Goal: Check status: Check status

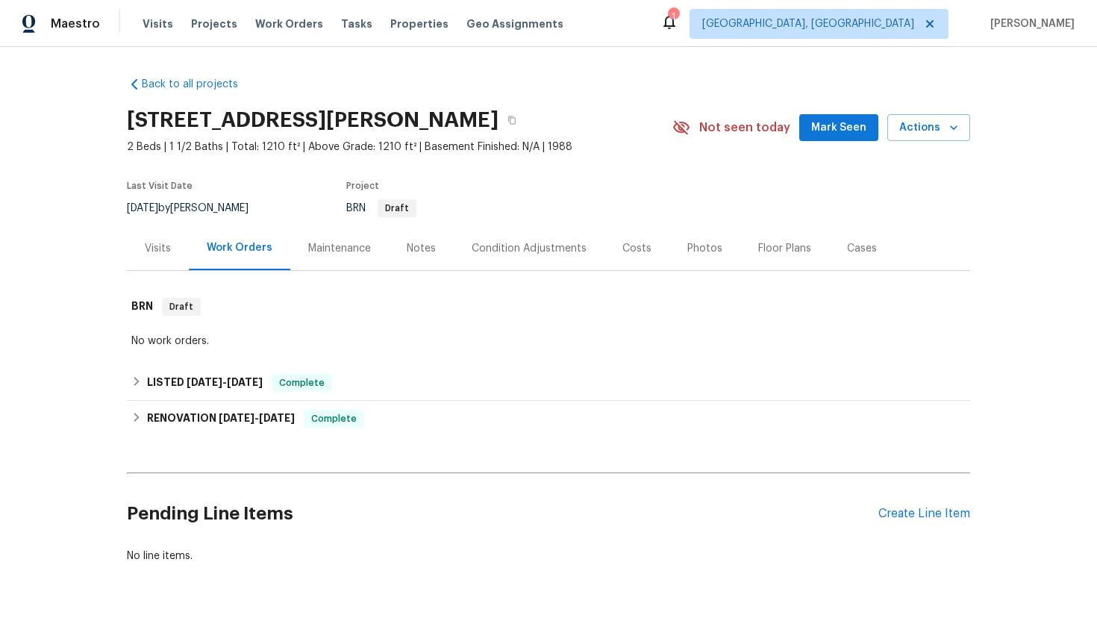
click at [155, 254] on div "Visits" at bounding box center [158, 248] width 26 height 15
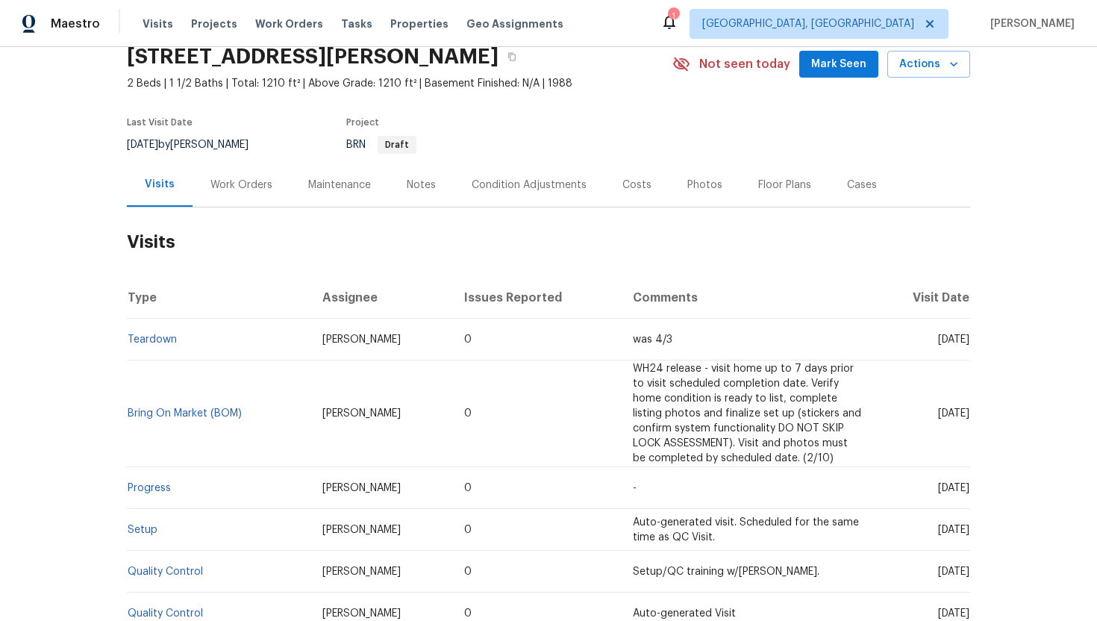
scroll to position [69, 0]
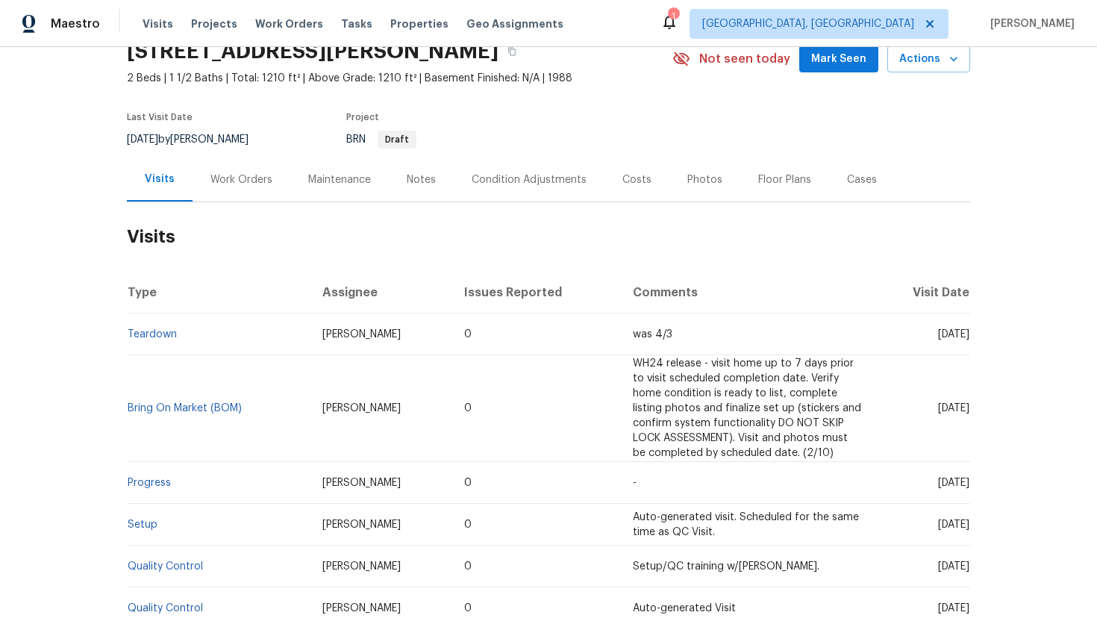
click at [257, 178] on div "Work Orders" at bounding box center [241, 179] width 62 height 15
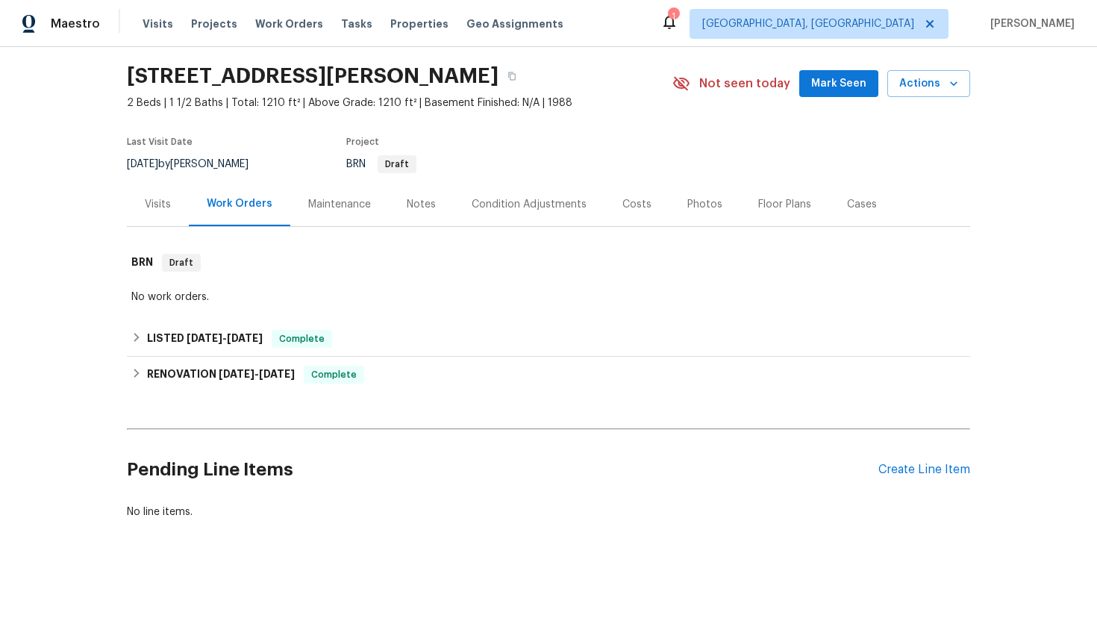
scroll to position [44, 0]
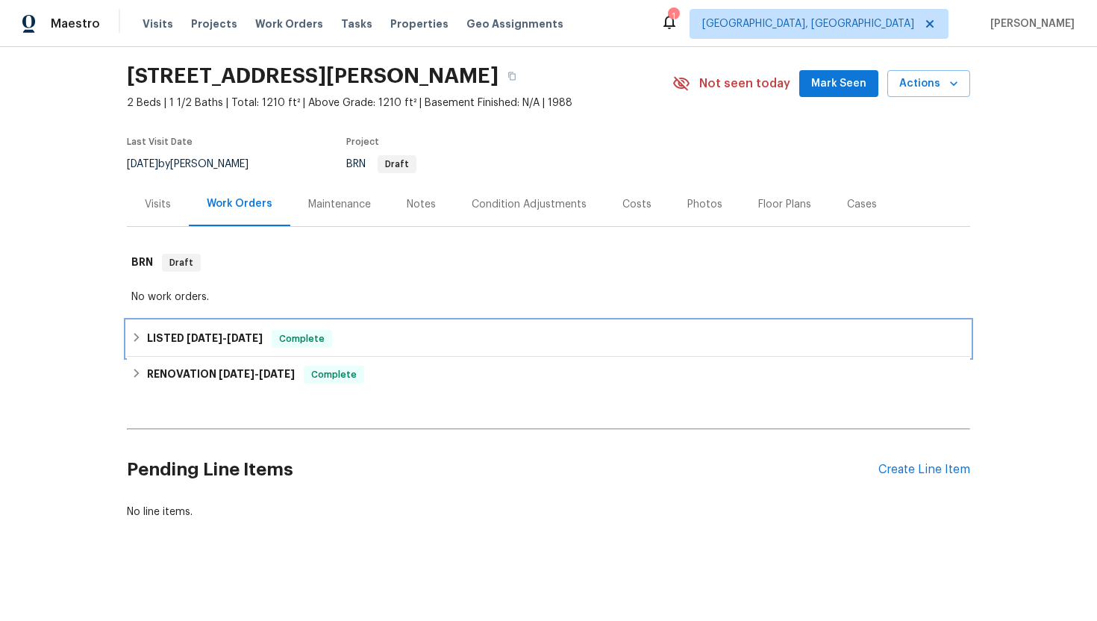
click at [307, 343] on span "Complete" at bounding box center [301, 338] width 57 height 15
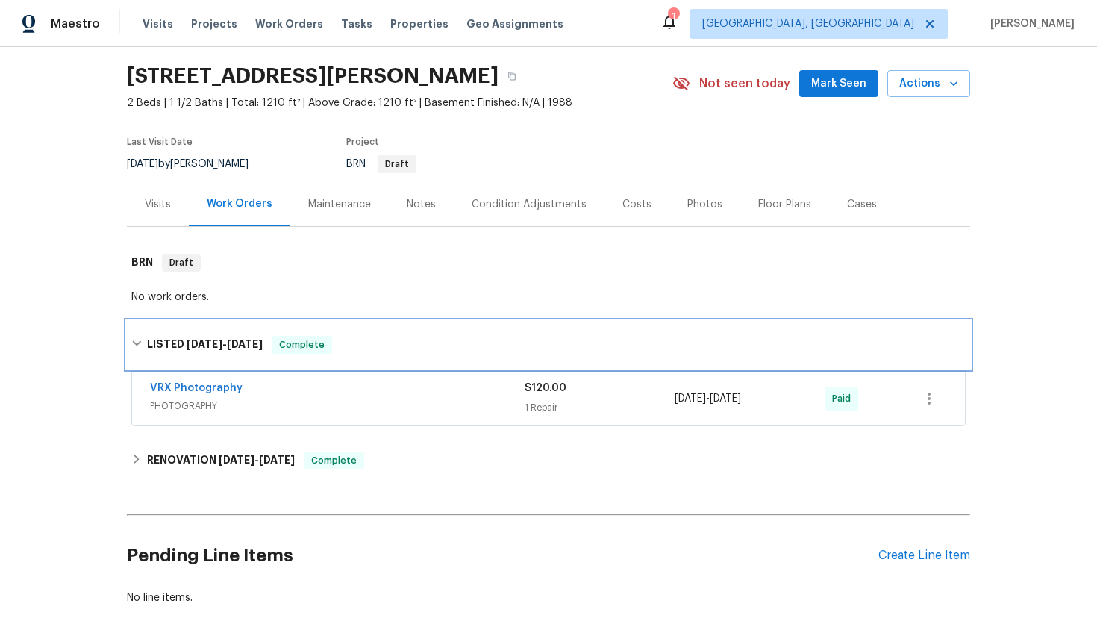
scroll to position [104, 0]
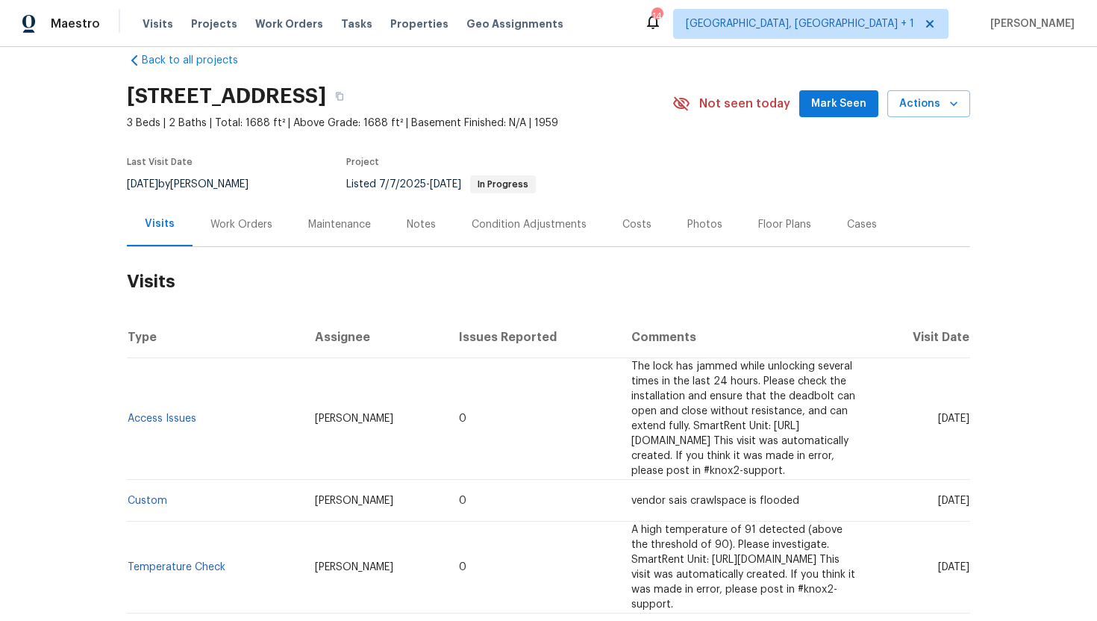
scroll to position [45, 0]
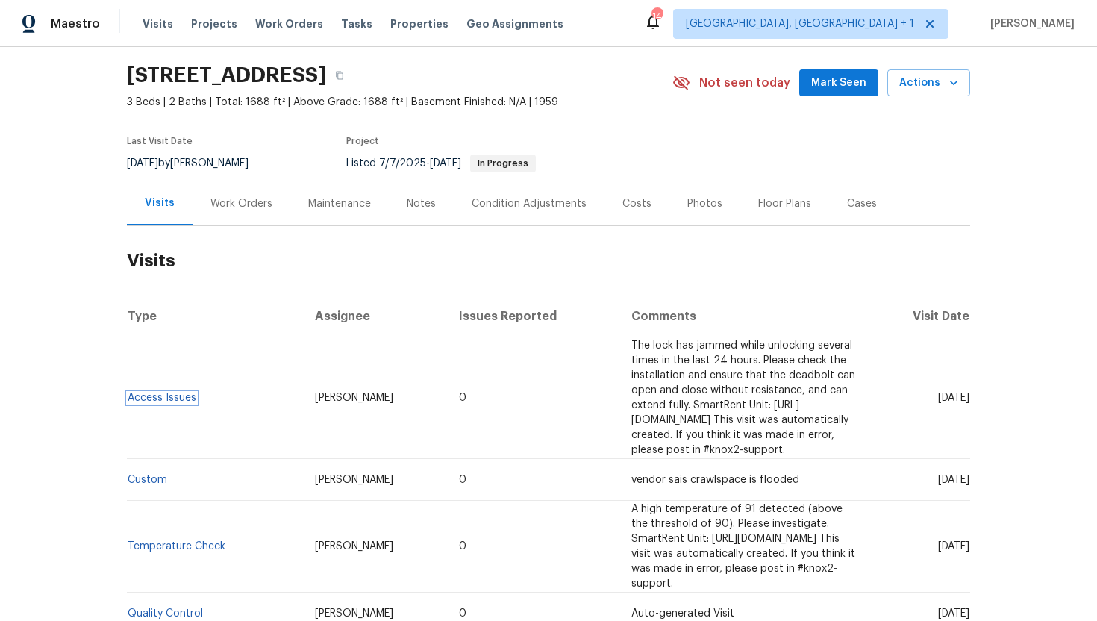
click at [179, 394] on link "Access Issues" at bounding box center [162, 398] width 69 height 10
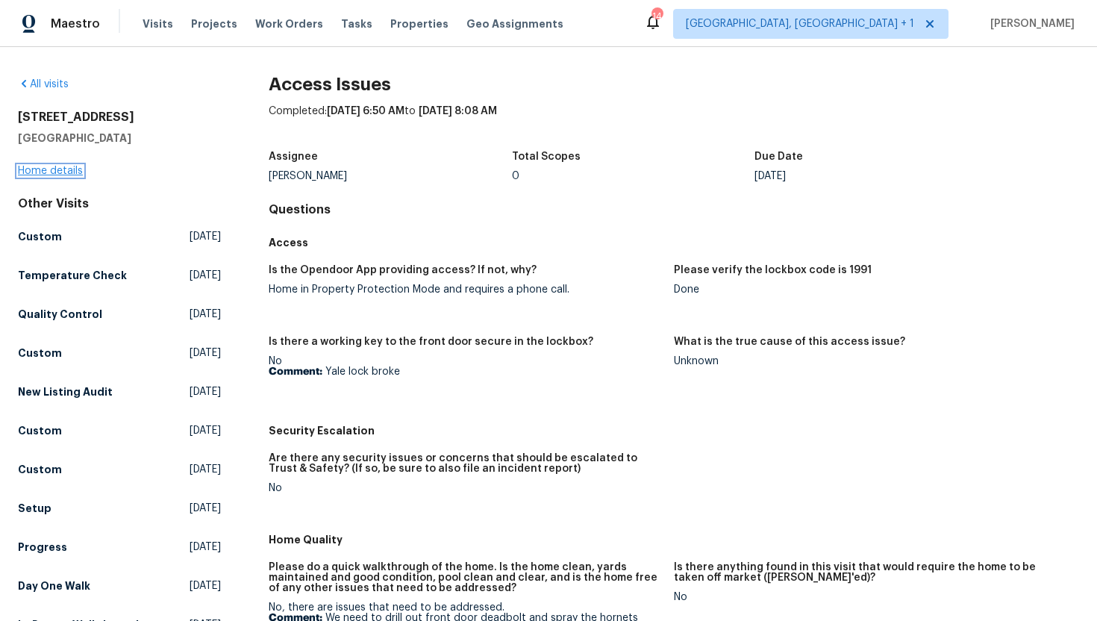
click at [59, 170] on link "Home details" at bounding box center [50, 171] width 65 height 10
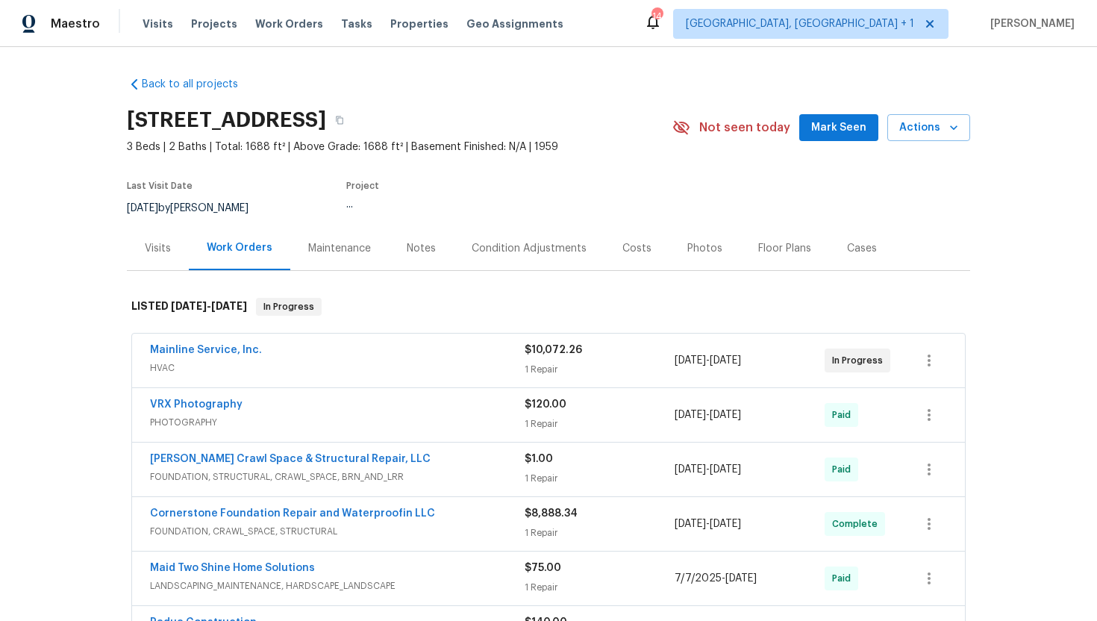
scroll to position [17, 0]
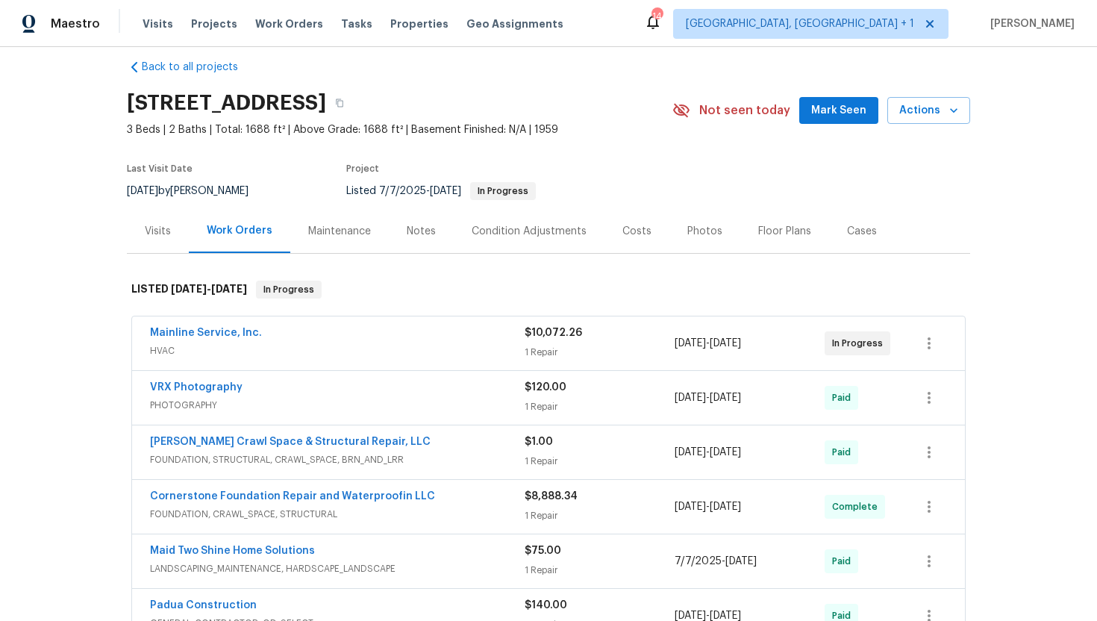
click at [162, 229] on div "Visits" at bounding box center [158, 231] width 26 height 15
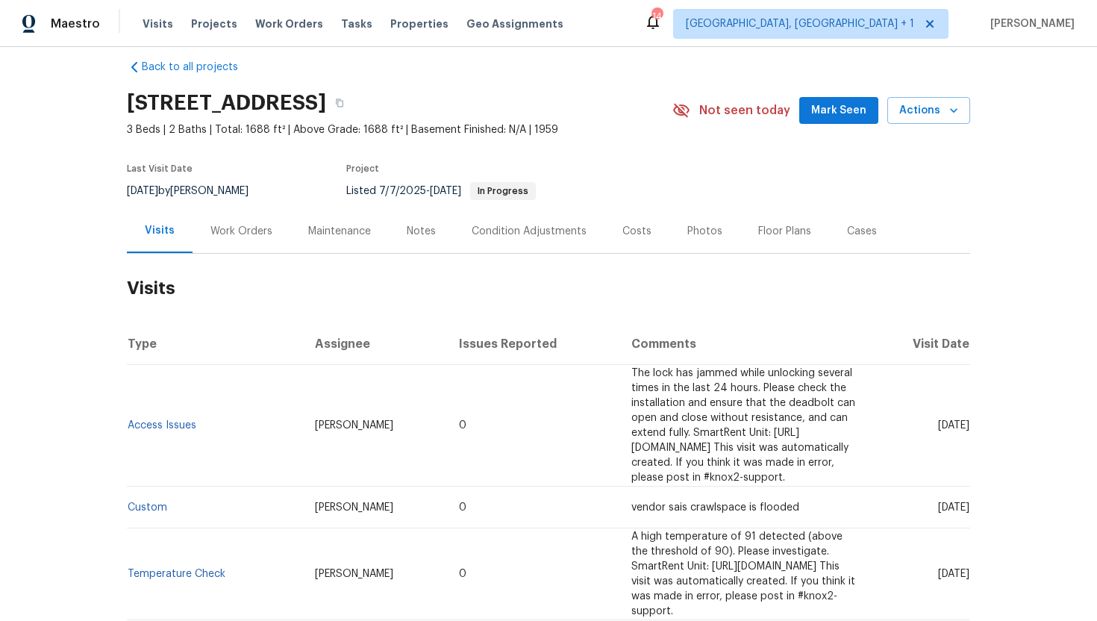
click at [270, 233] on div "Work Orders" at bounding box center [242, 231] width 98 height 44
